Goal: Find specific page/section: Find specific page/section

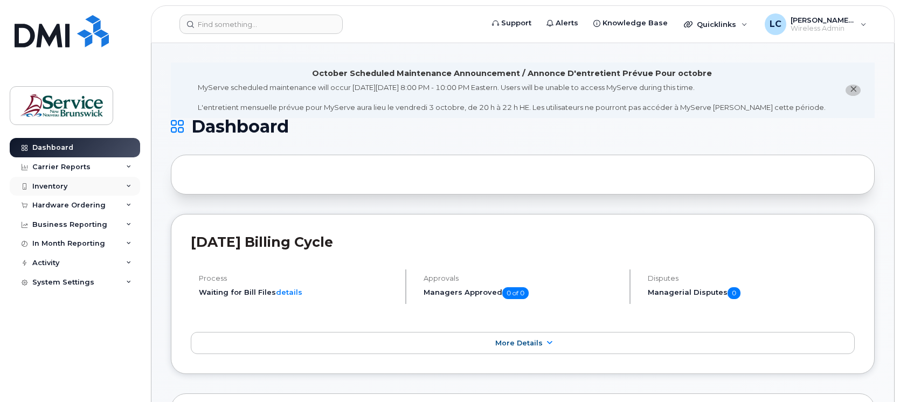
click at [60, 184] on div "Inventory" at bounding box center [49, 186] width 35 height 9
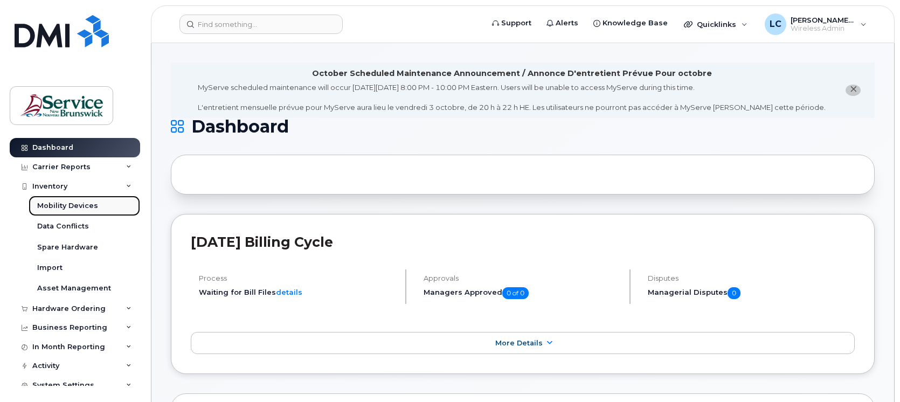
click at [61, 205] on div "Mobility Devices" at bounding box center [67, 206] width 61 height 10
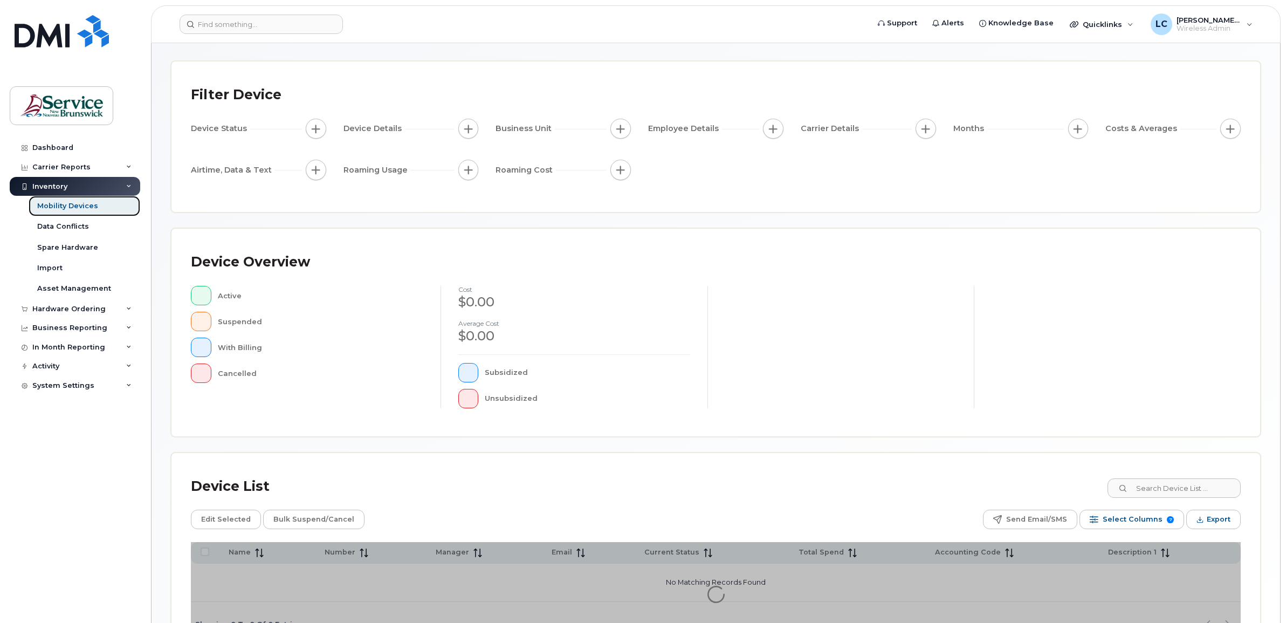
scroll to position [119, 0]
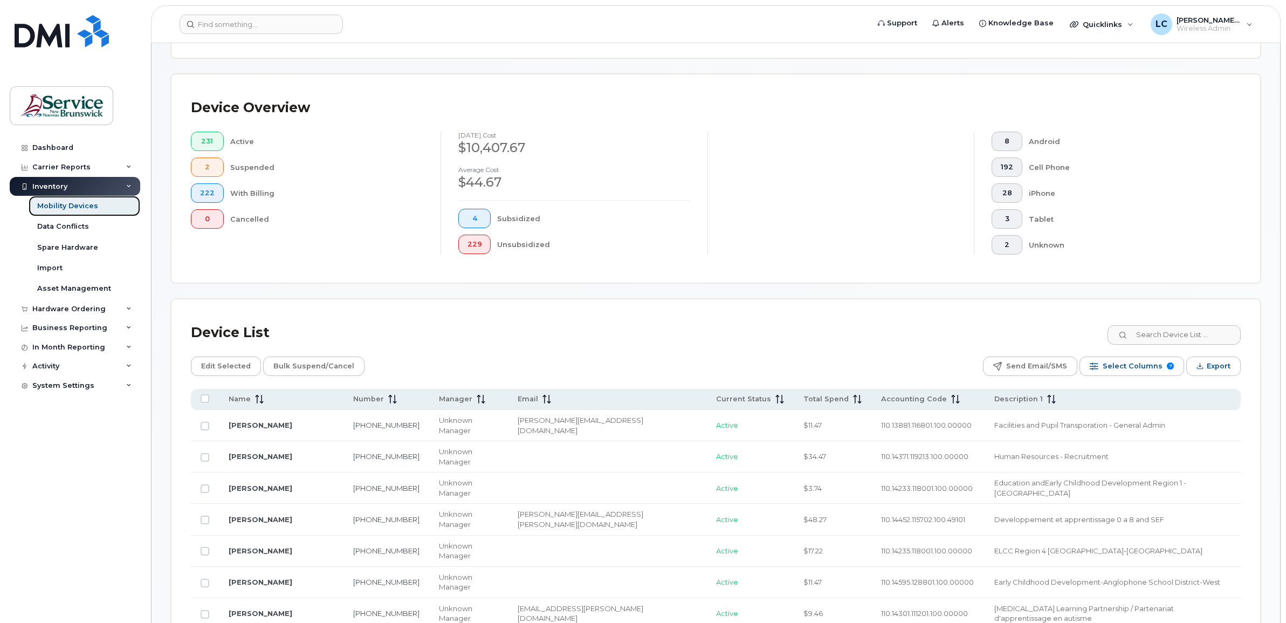
scroll to position [254, 0]
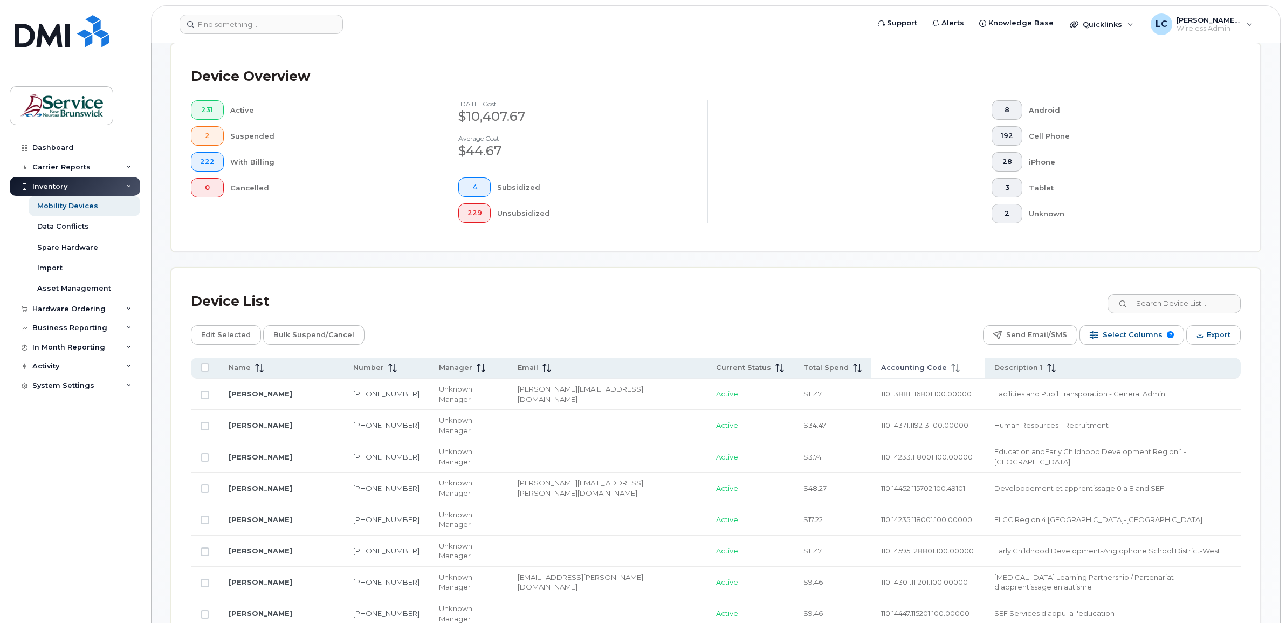
click at [881, 364] on span "Accounting Code" at bounding box center [914, 368] width 66 height 10
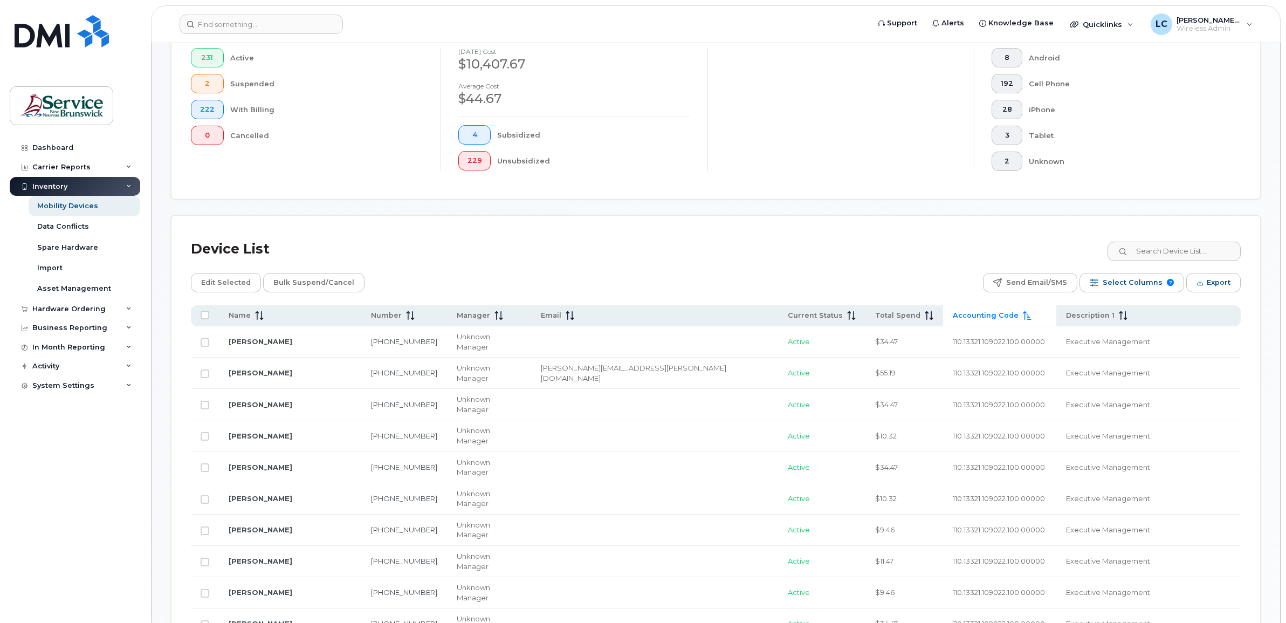
scroll to position [307, 0]
click at [900, 313] on span "Accounting Code" at bounding box center [985, 314] width 66 height 10
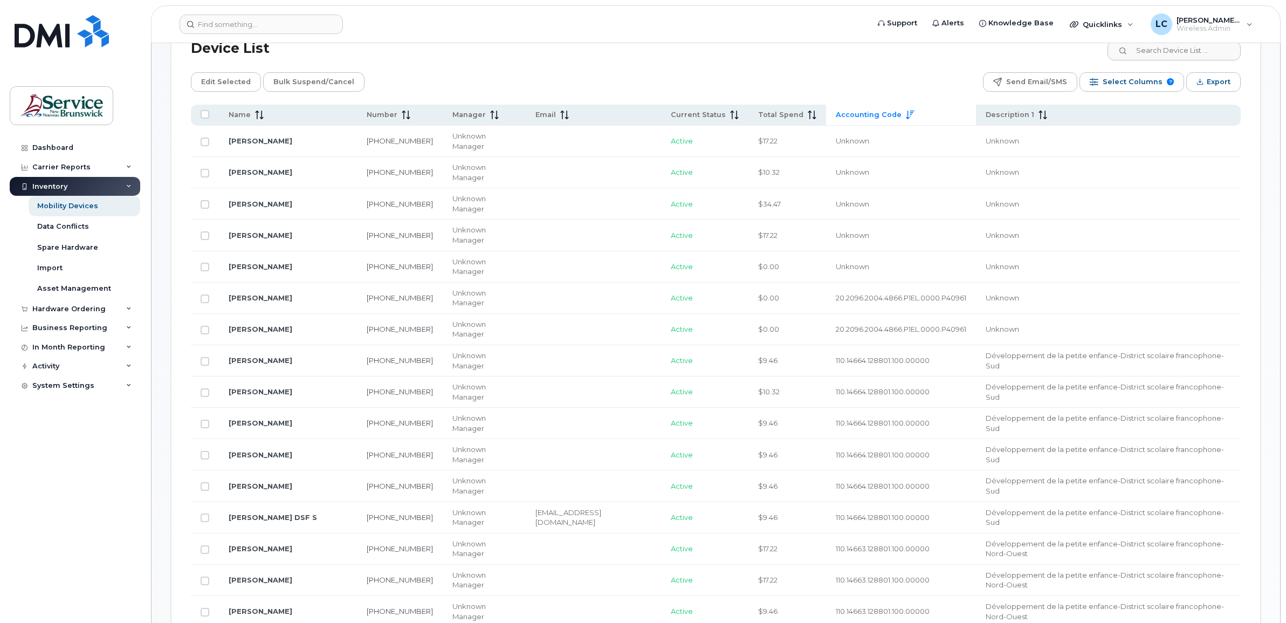
scroll to position [509, 0]
click at [87, 348] on div "In Month Reporting" at bounding box center [68, 347] width 73 height 9
click at [56, 162] on div "Carrier Reports" at bounding box center [75, 166] width 130 height 19
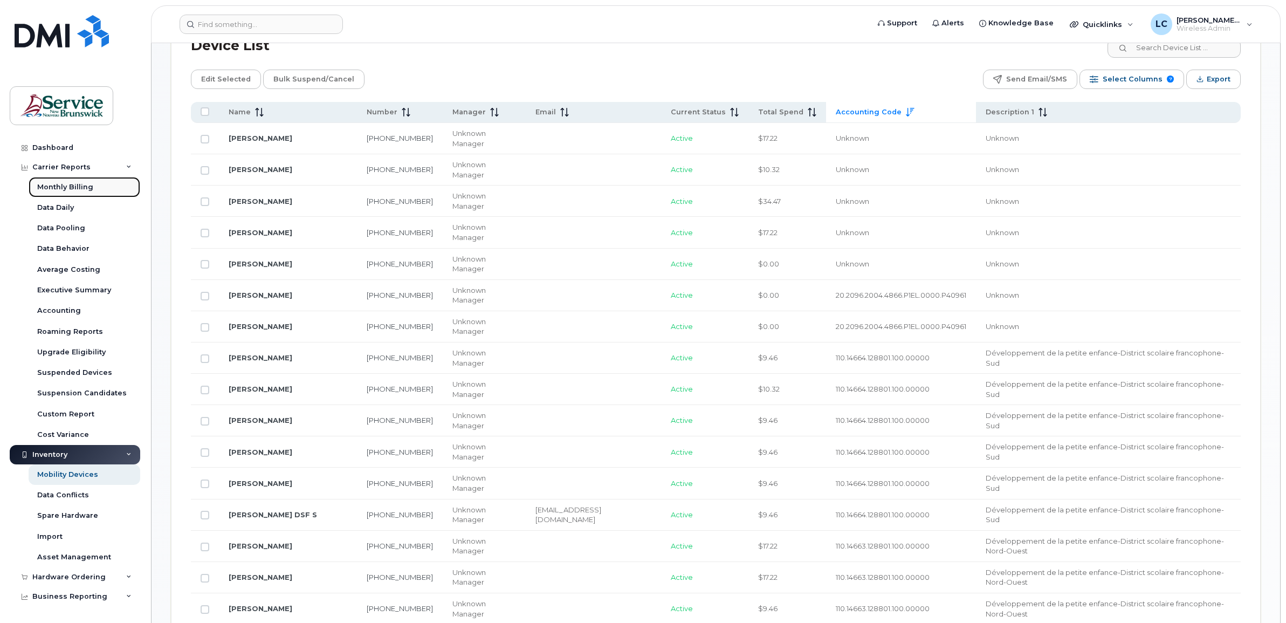
click at [65, 189] on div "Monthly Billing" at bounding box center [65, 187] width 56 height 10
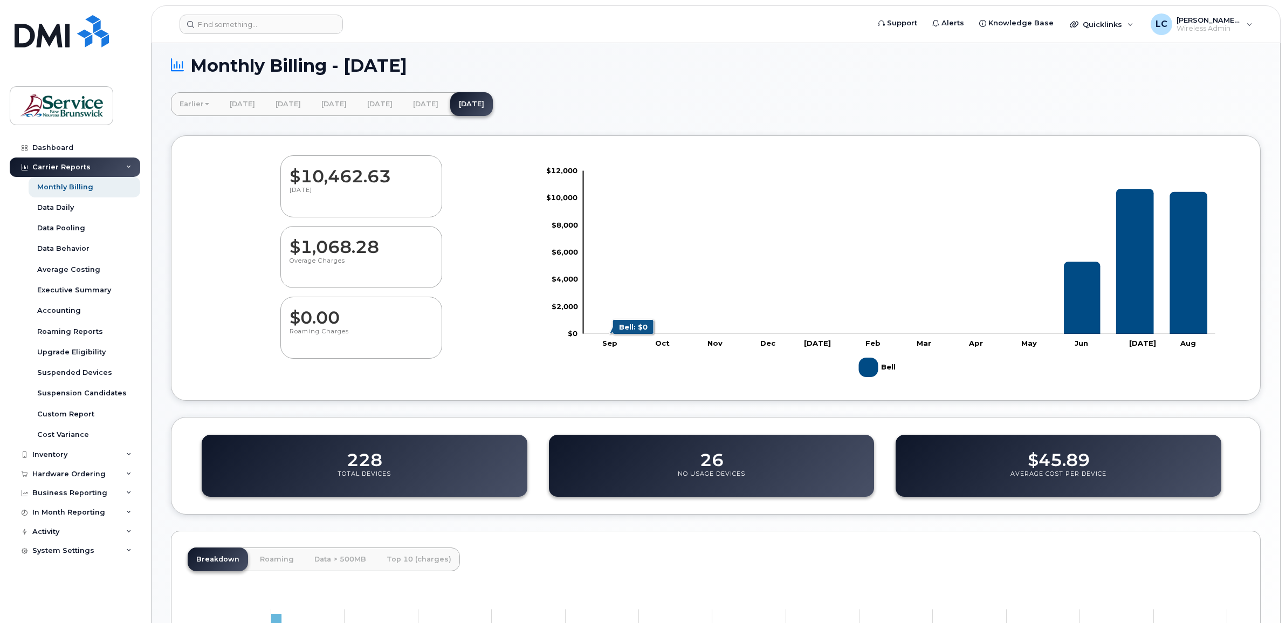
scroll to position [277, 0]
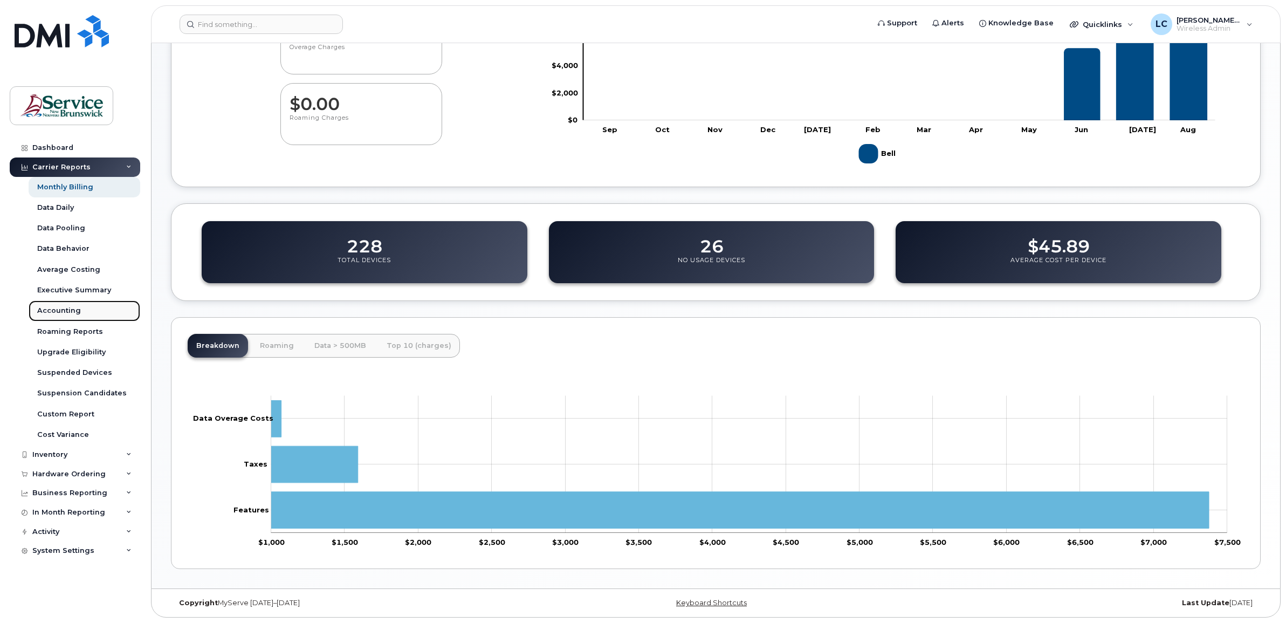
click at [70, 309] on div "Accounting" at bounding box center [59, 311] width 44 height 10
